Goal: Information Seeking & Learning: Learn about a topic

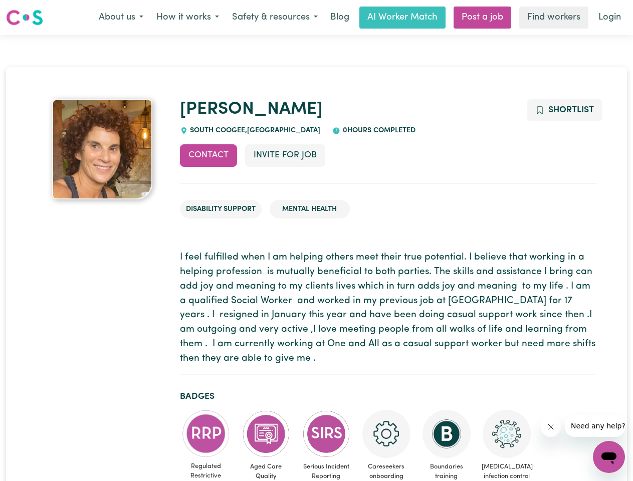
click at [121, 18] on button "About us" at bounding box center [121, 17] width 58 height 21
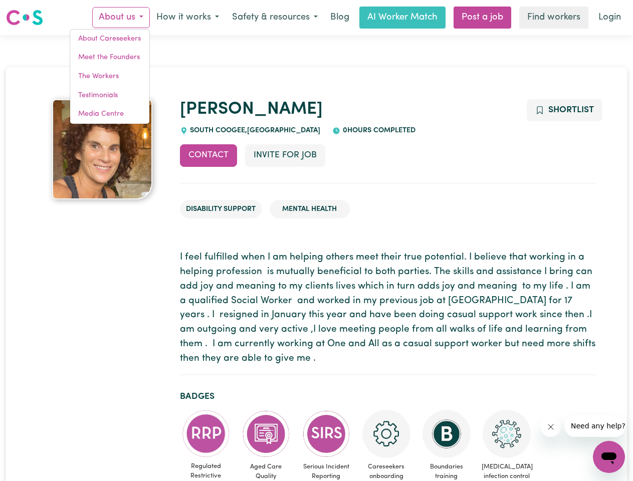
click at [187, 18] on button "How it works" at bounding box center [188, 17] width 76 height 21
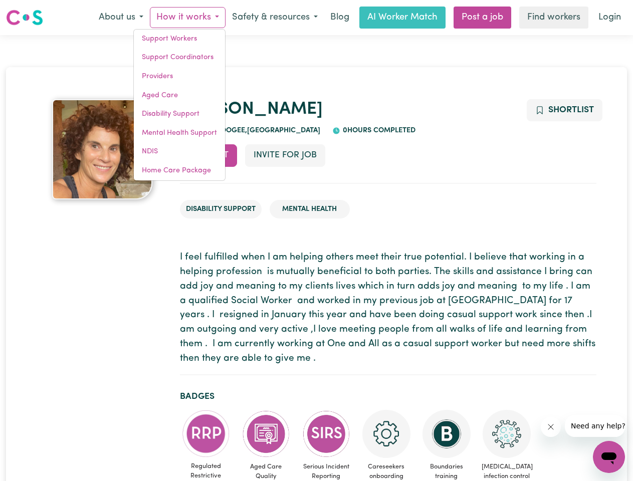
click at [274, 18] on button "Safety & resources" at bounding box center [275, 17] width 99 height 21
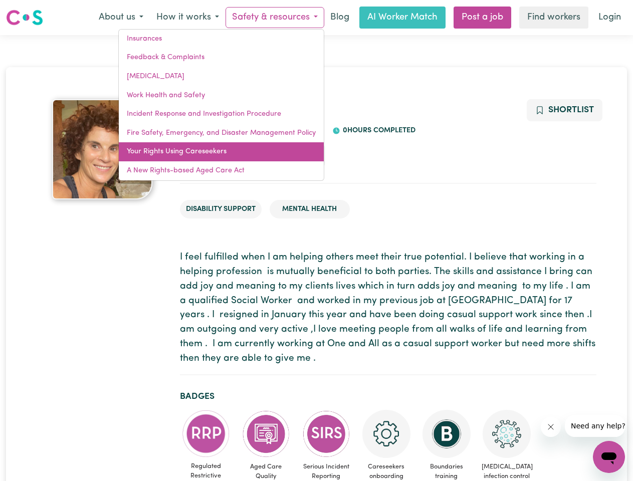
click at [209, 155] on link "Your Rights Using Careseekers" at bounding box center [221, 151] width 205 height 19
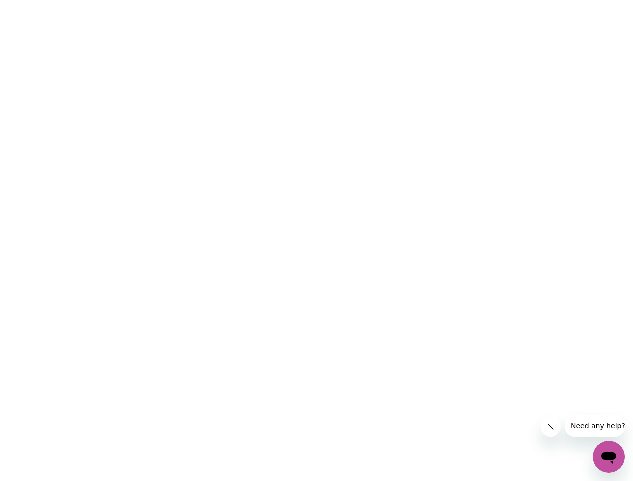
click at [285, 0] on html at bounding box center [316, 0] width 633 height 0
click at [564, 0] on html at bounding box center [316, 0] width 633 height 0
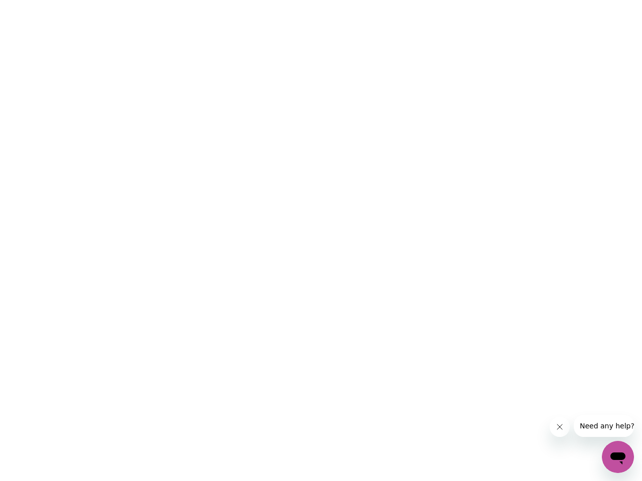
click at [206, 0] on html at bounding box center [321, 0] width 642 height 0
click at [266, 0] on html at bounding box center [321, 0] width 642 height 0
